Goal: Information Seeking & Learning: Understand process/instructions

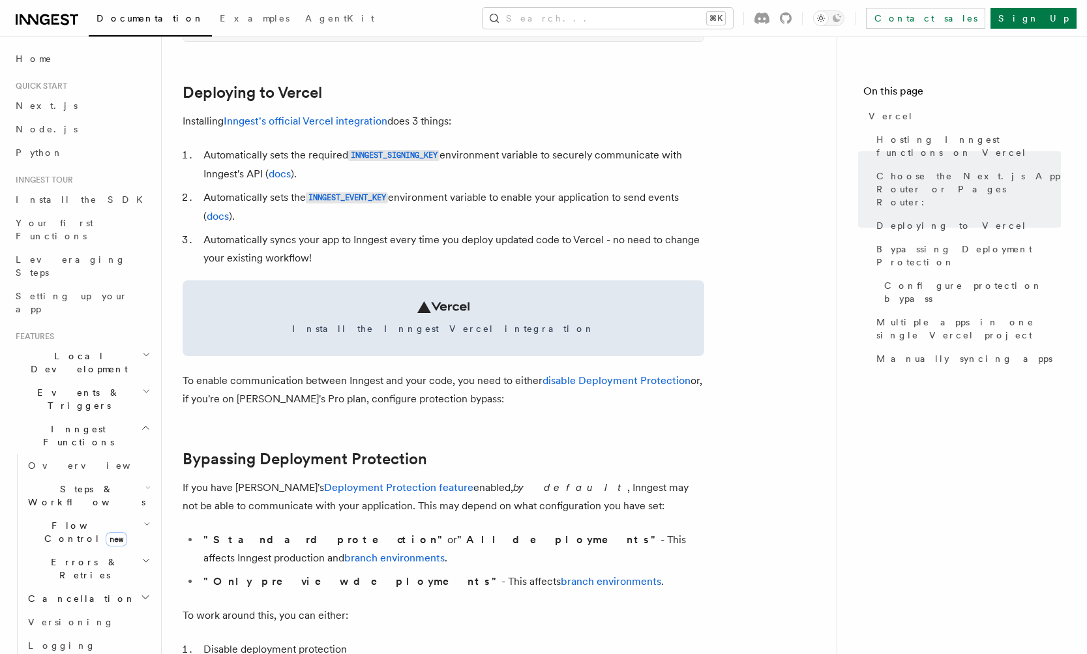
scroll to position [643, 0]
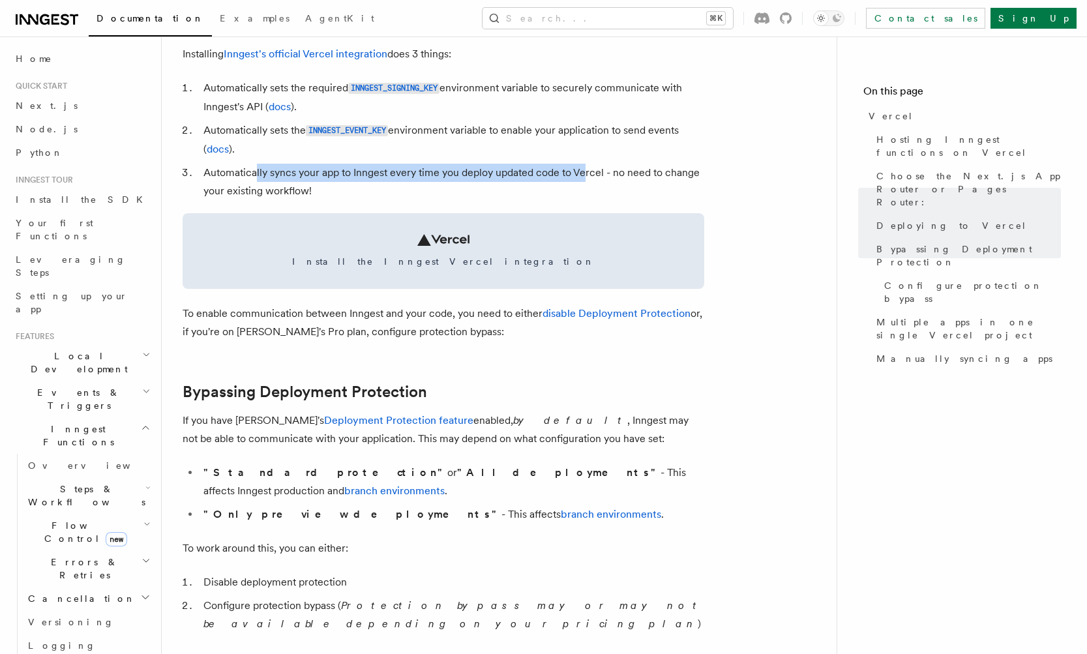
drag, startPoint x: 280, startPoint y: 173, endPoint x: 566, endPoint y: 174, distance: 285.5
click at [581, 168] on li "Automatically syncs your app to Inngest every time you deploy updated code to V…" at bounding box center [451, 182] width 504 height 36
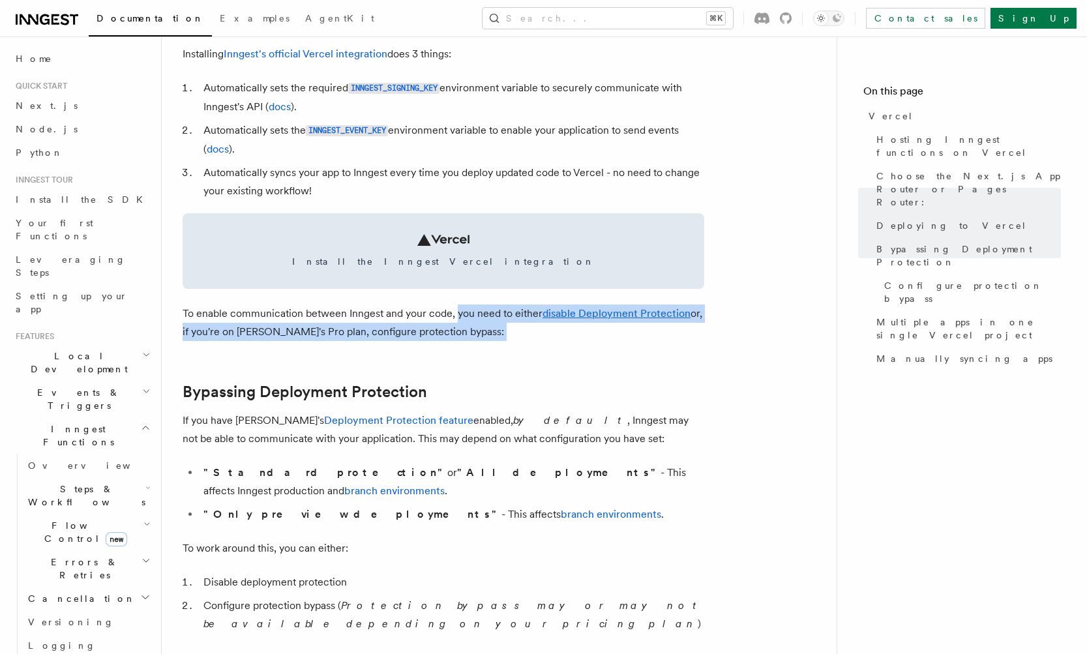
drag, startPoint x: 456, startPoint y: 315, endPoint x: 285, endPoint y: 355, distance: 174.8
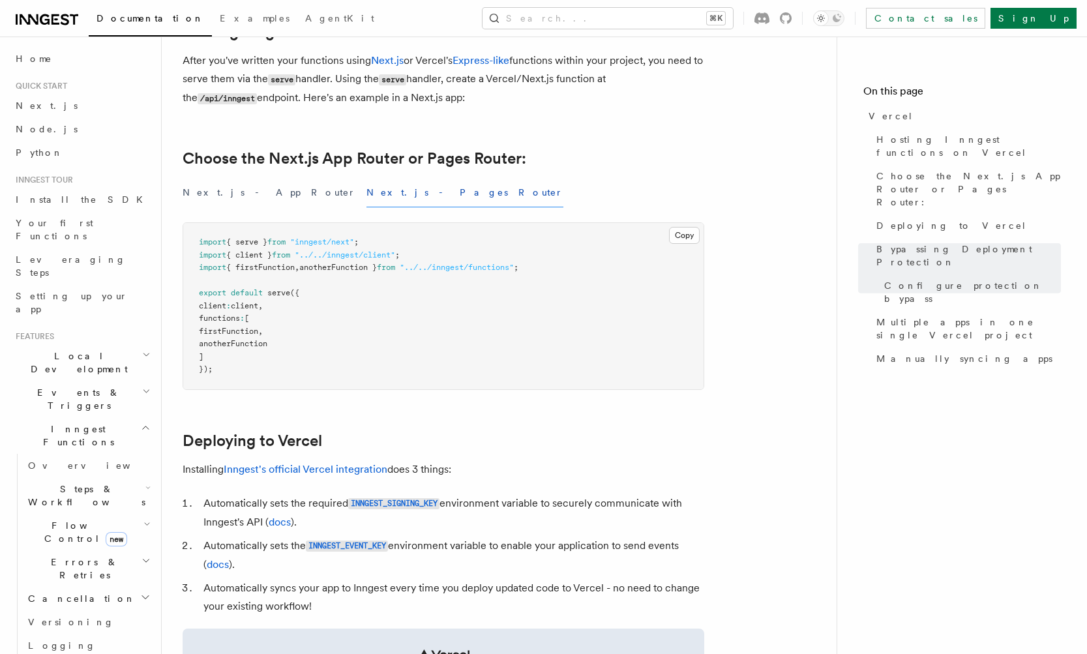
scroll to position [0, 0]
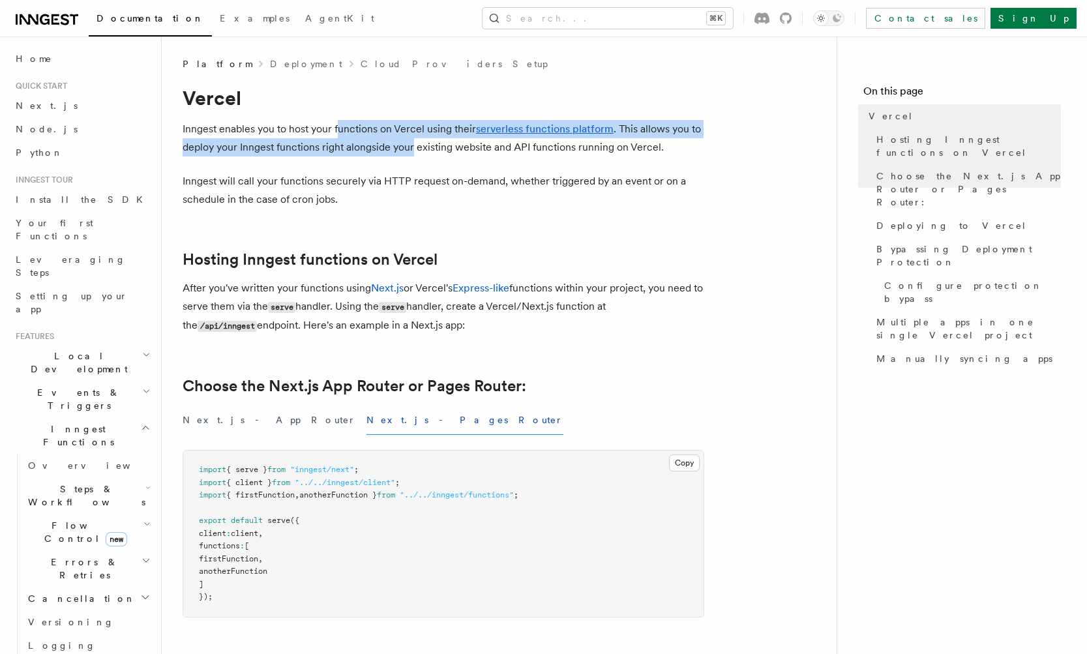
drag, startPoint x: 347, startPoint y: 130, endPoint x: 413, endPoint y: 147, distance: 67.2
click at [413, 147] on p "Inngest enables you to host your functions on Vercel using their serverless fun…" at bounding box center [442, 138] width 521 height 36
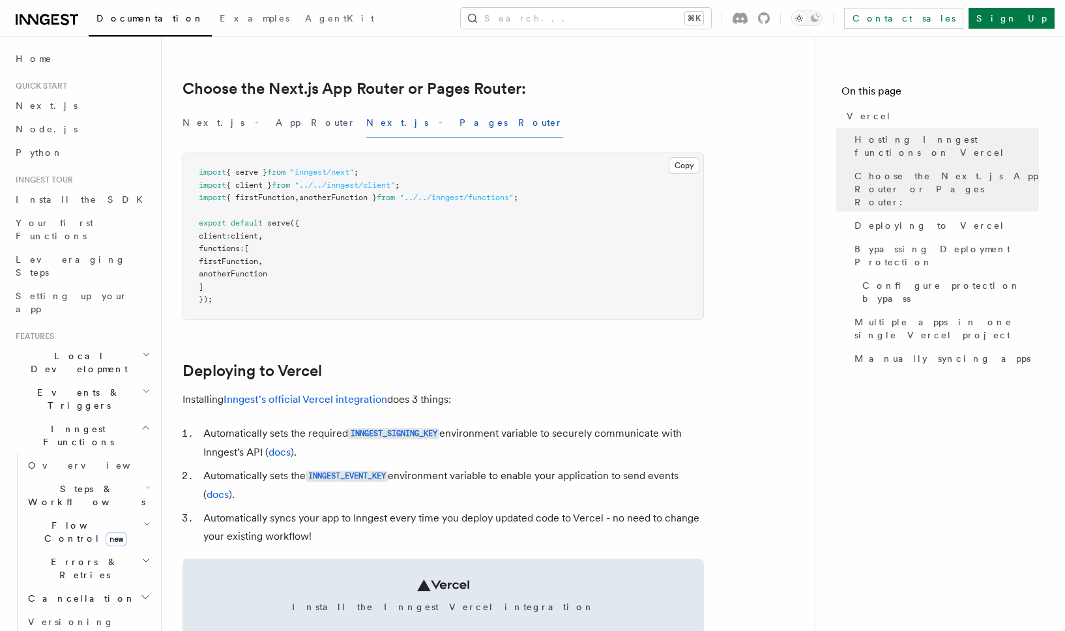
scroll to position [489, 0]
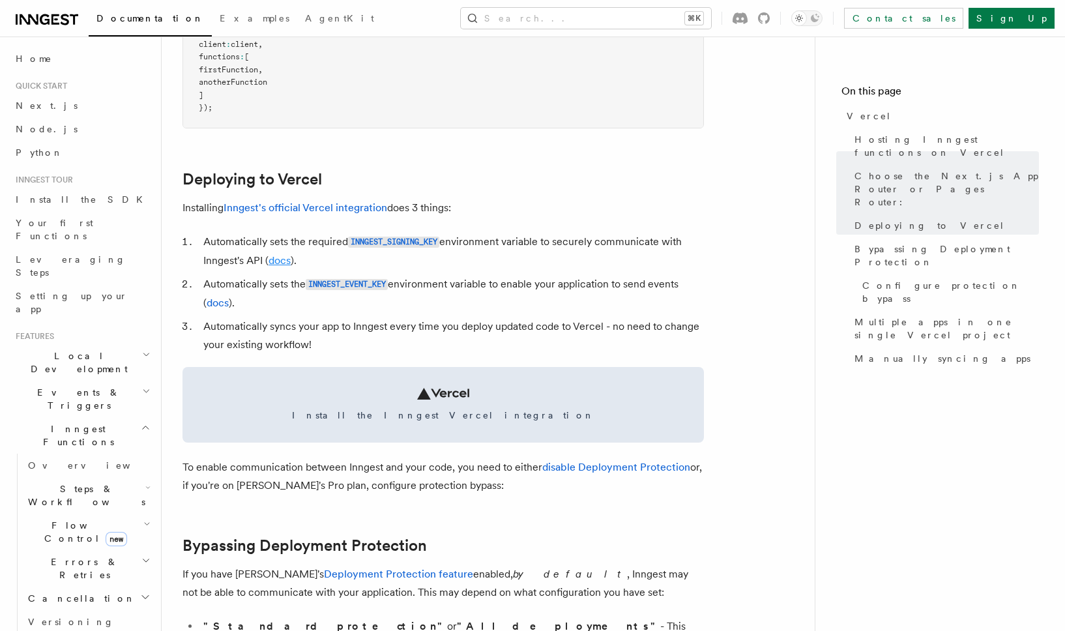
click at [284, 259] on link "docs" at bounding box center [280, 260] width 22 height 12
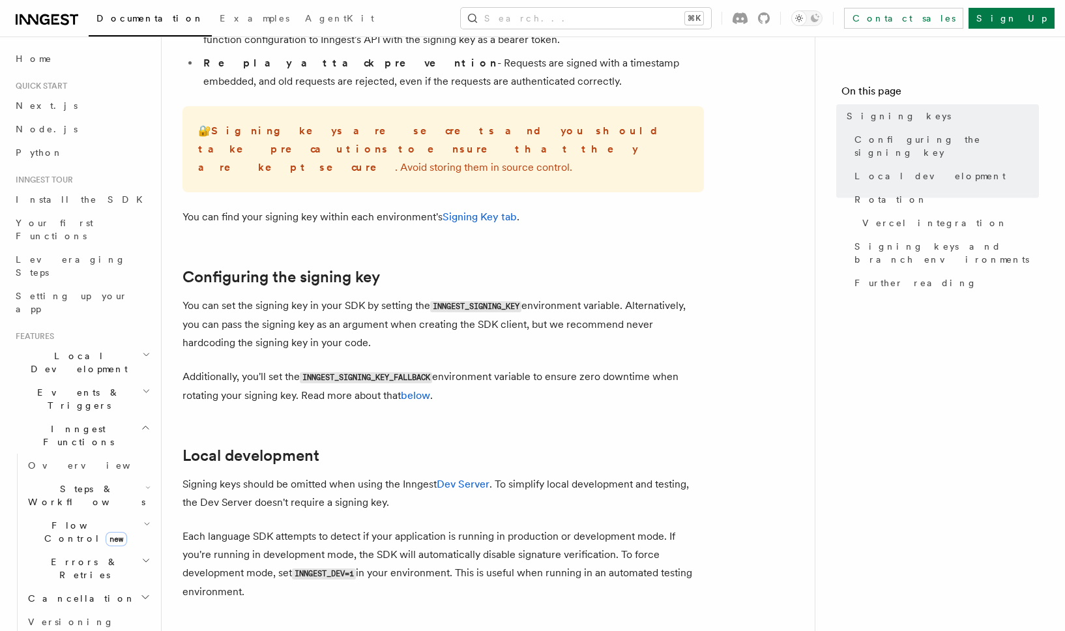
scroll to position [209, 0]
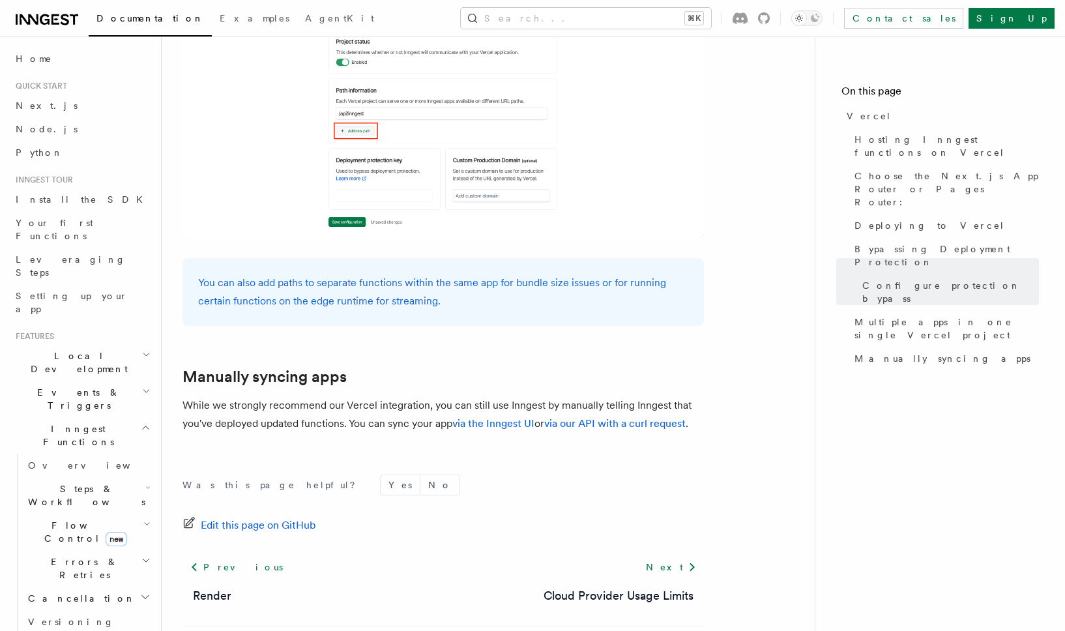
scroll to position [2105, 0]
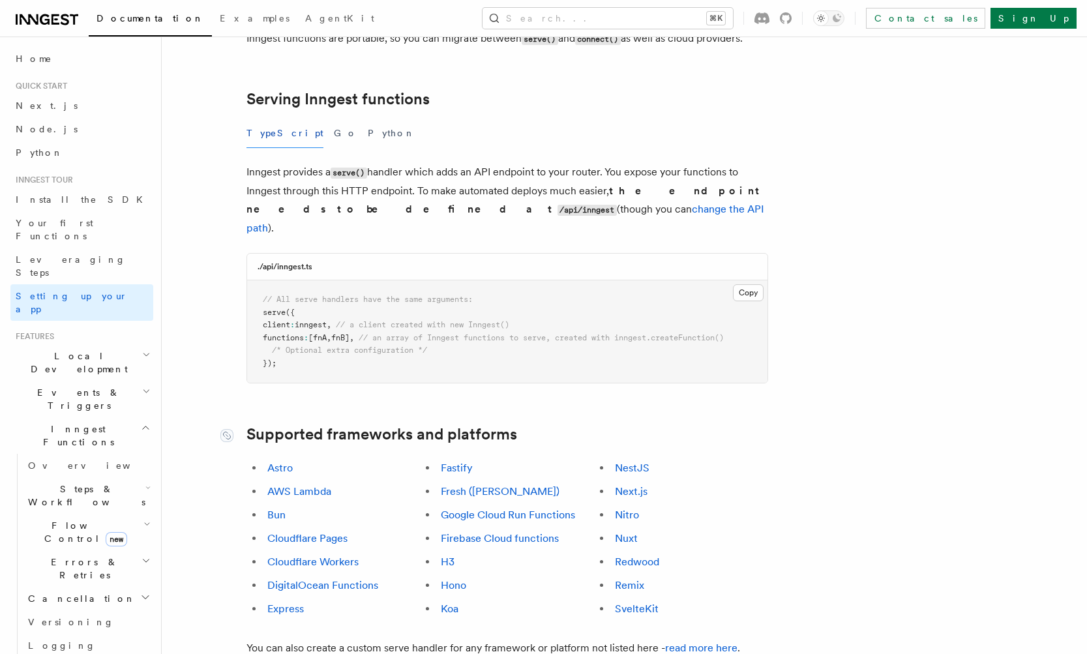
scroll to position [445, 0]
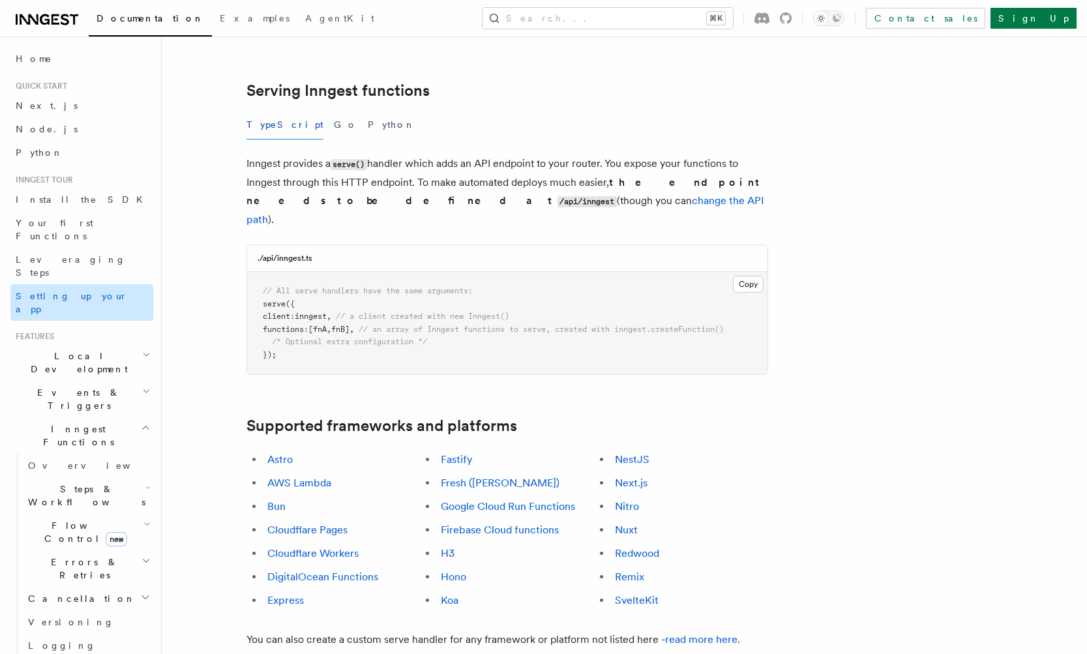
click at [56, 291] on span "Setting up your app" at bounding box center [72, 302] width 112 height 23
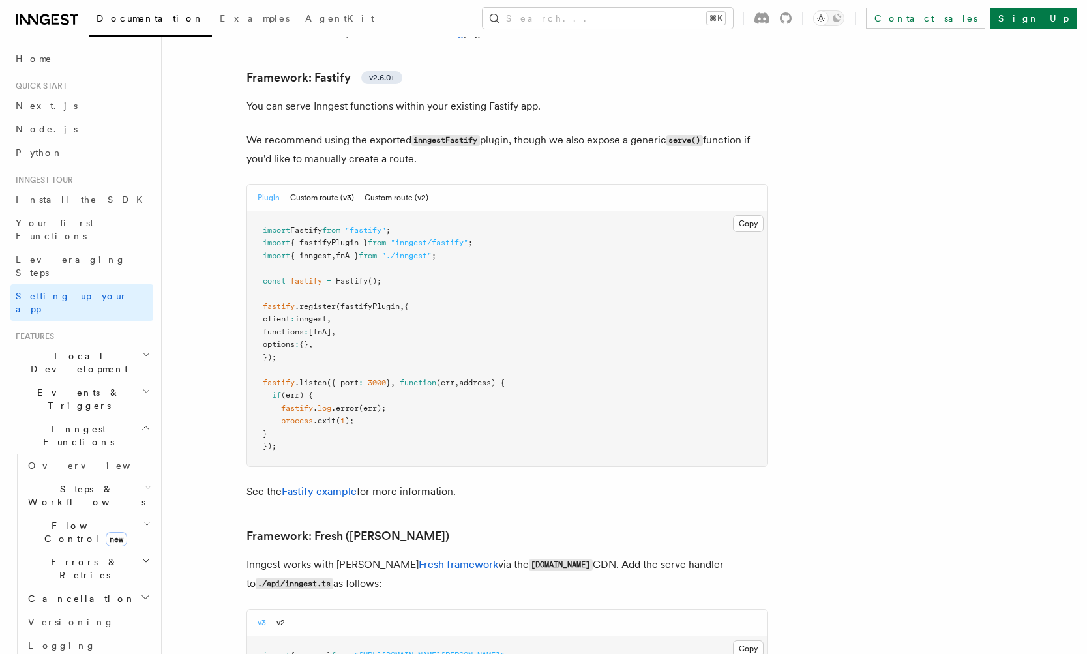
scroll to position [3922, 0]
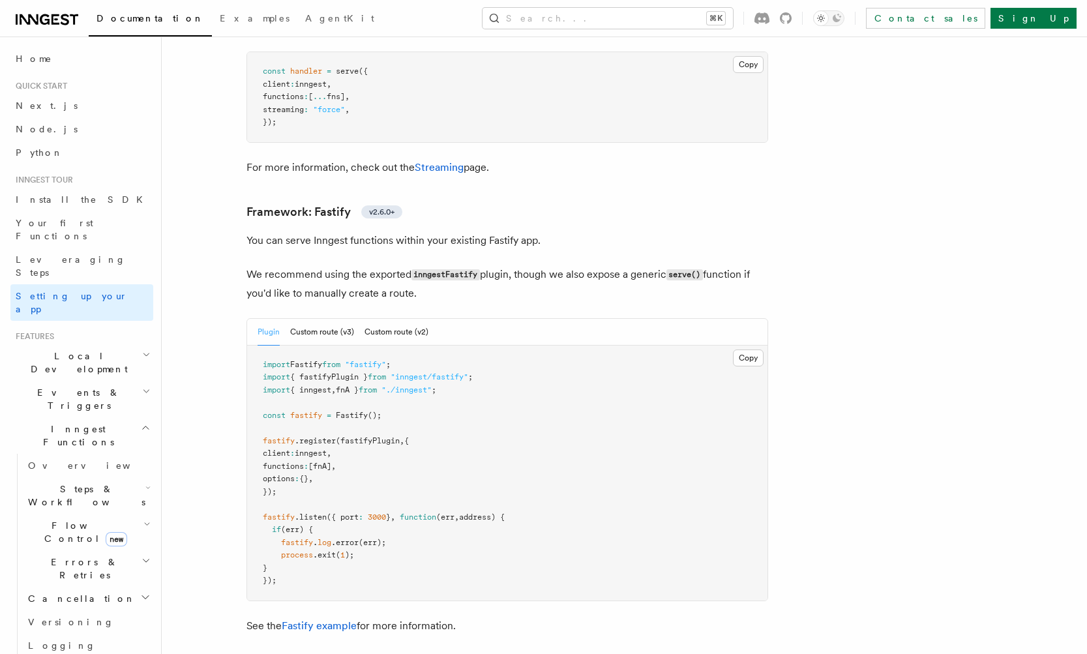
click at [53, 25] on icon at bounding box center [47, 20] width 63 height 16
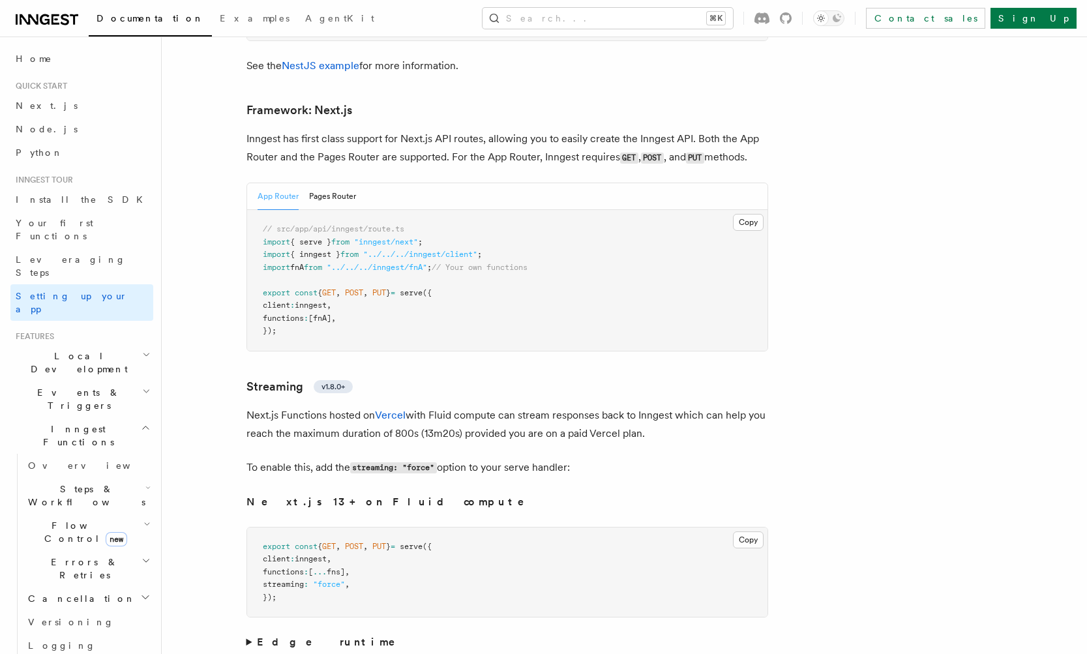
scroll to position [7984, 0]
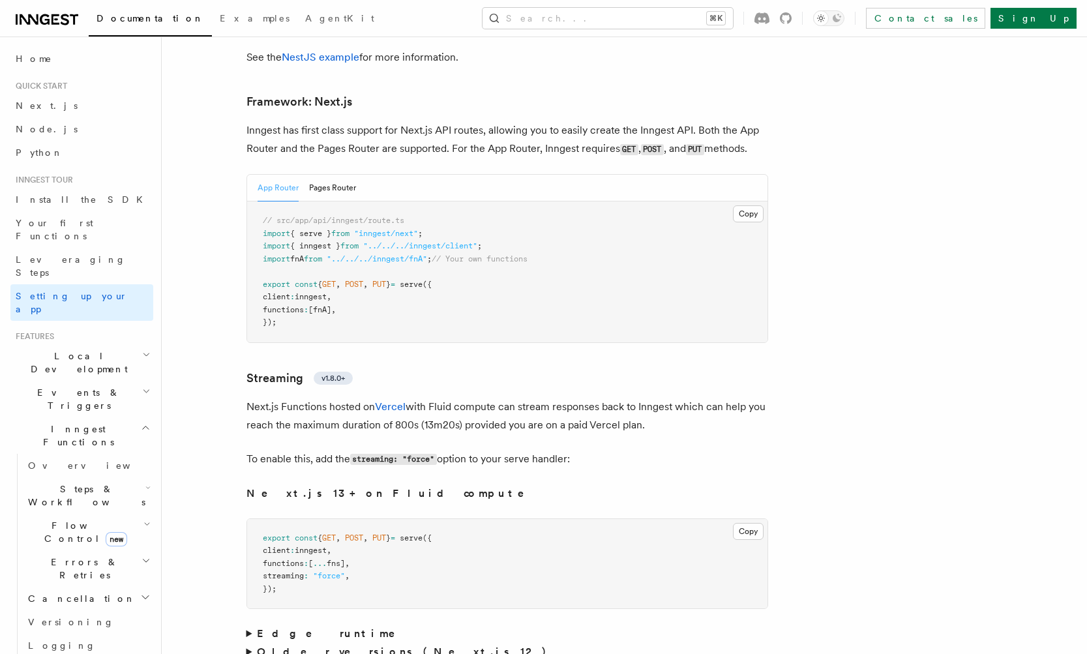
click at [76, 349] on span "Local Development" at bounding box center [76, 362] width 132 height 26
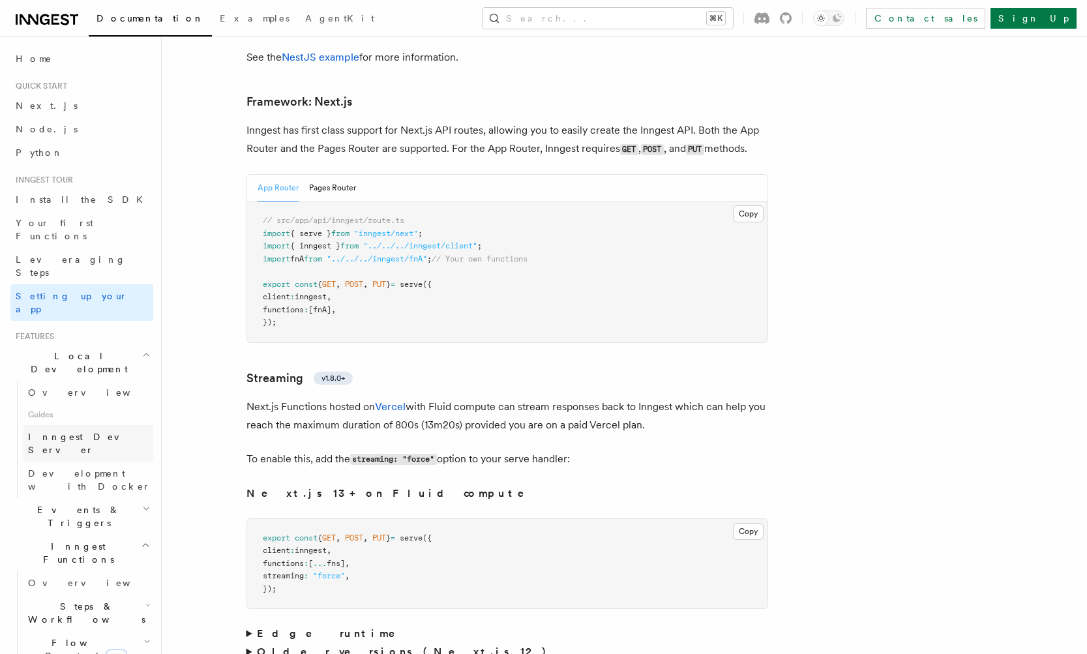
click at [74, 431] on span "Inngest Dev Server" at bounding box center [83, 442] width 111 height 23
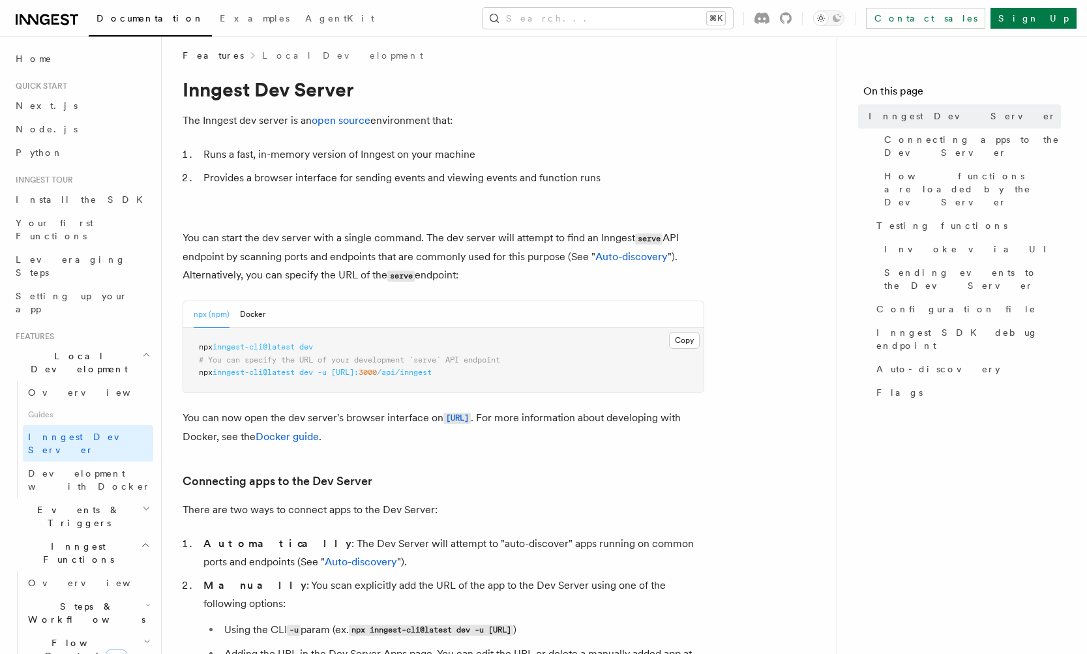
scroll to position [523, 0]
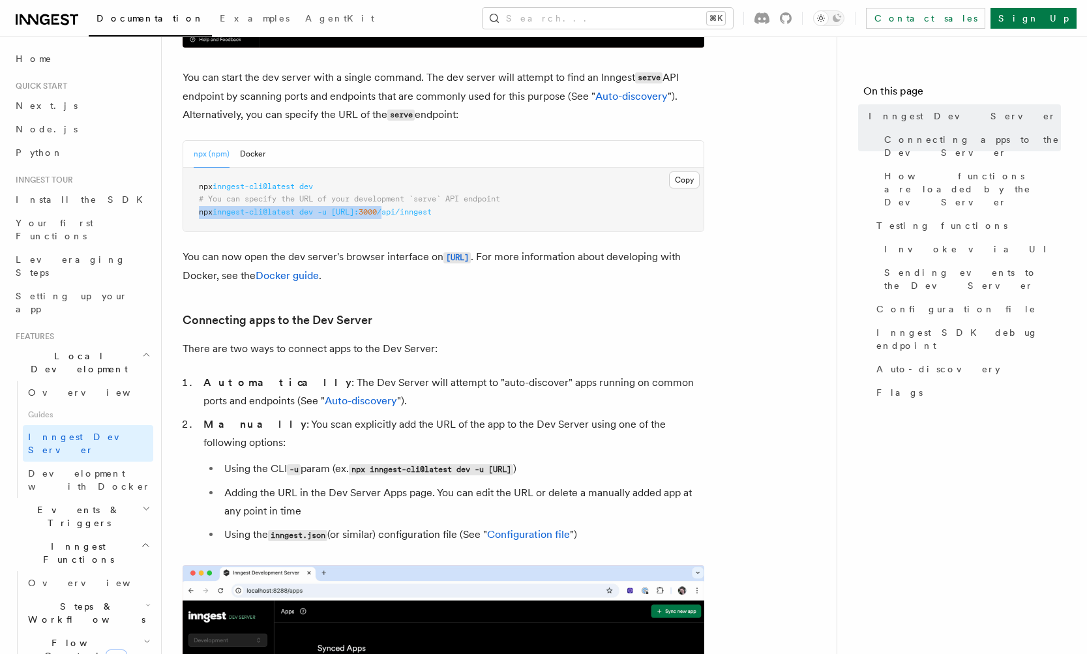
drag, startPoint x: 442, startPoint y: 211, endPoint x: 197, endPoint y: 212, distance: 245.1
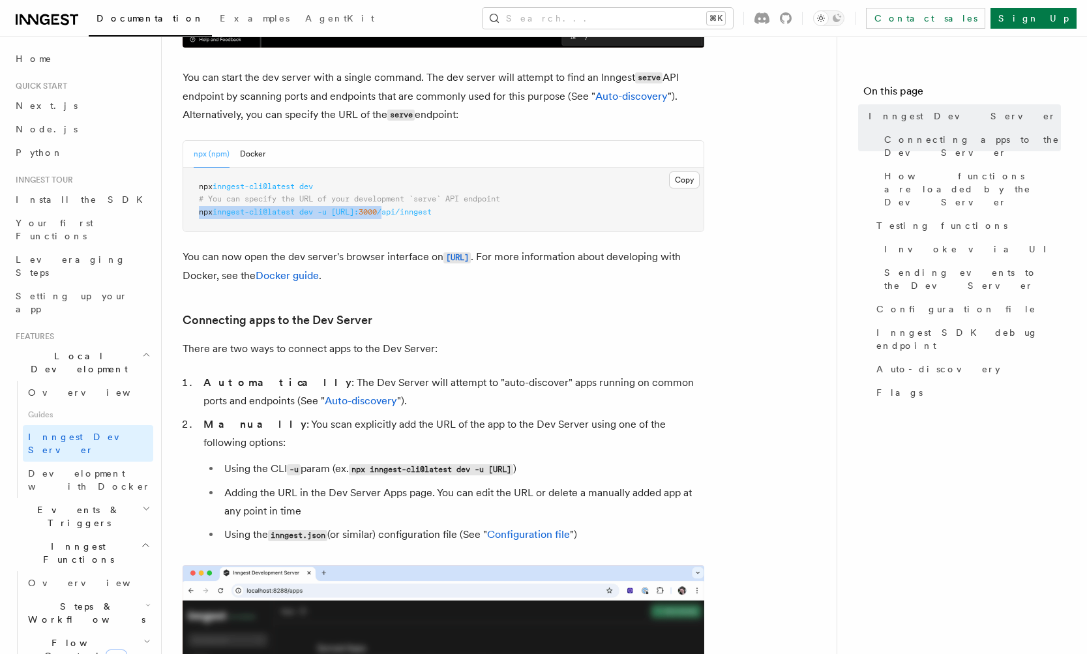
click at [197, 212] on pre "npx inngest-cli@latest dev # You can specify the URL of your development `serve…" at bounding box center [443, 200] width 520 height 65
copy span "npx inngest-cli@latest dev -u http://localhost: 3000 /"
